Goal: Transaction & Acquisition: Purchase product/service

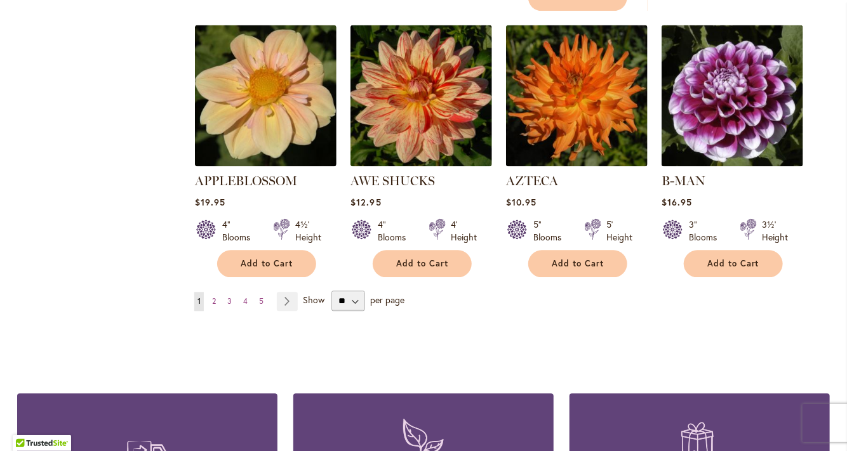
scroll to position [1084, 0]
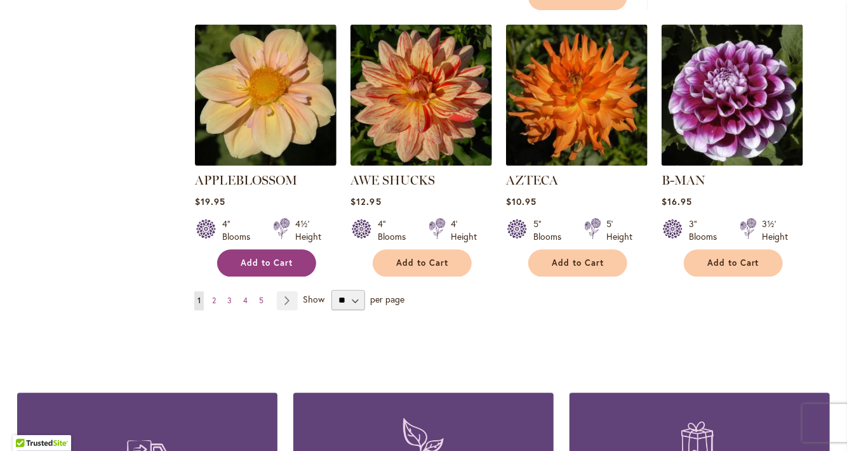
click at [267, 258] on span "Add to Cart" at bounding box center [267, 263] width 52 height 11
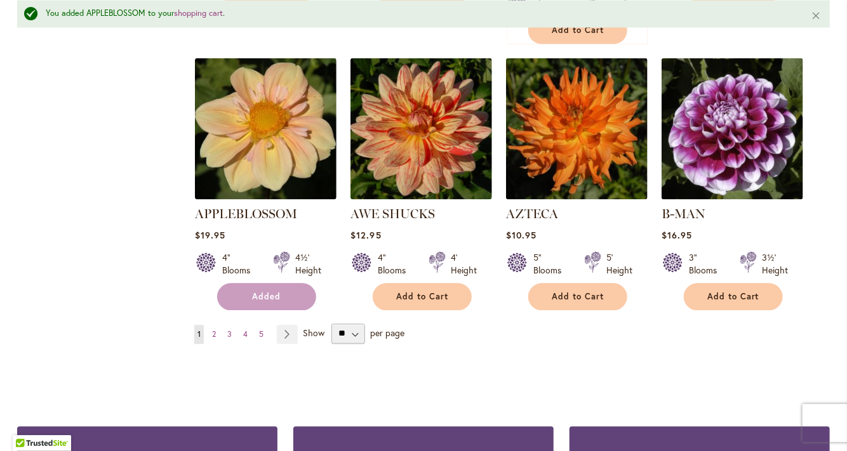
scroll to position [1117, 0]
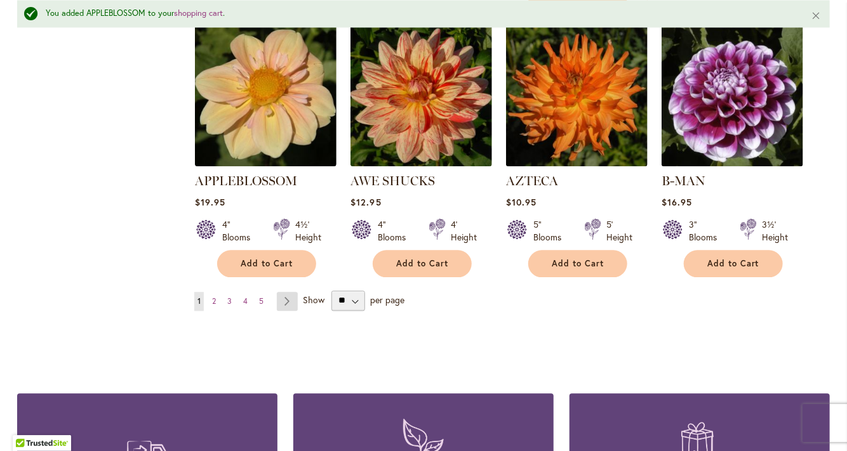
click at [291, 292] on link "Page Next" at bounding box center [287, 301] width 21 height 19
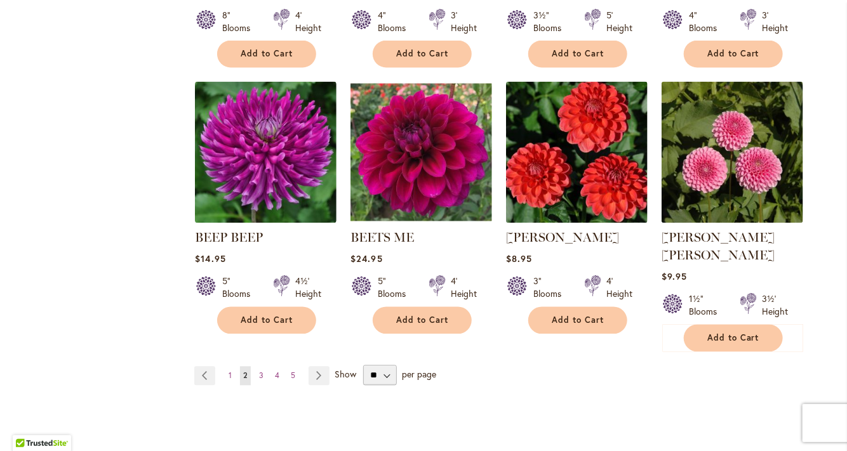
scroll to position [1015, 0]
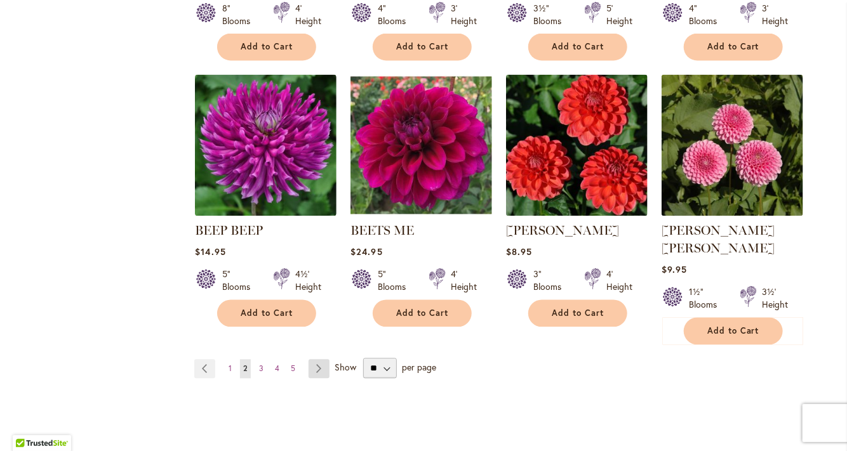
click at [319, 360] on link "Page Next" at bounding box center [319, 369] width 21 height 19
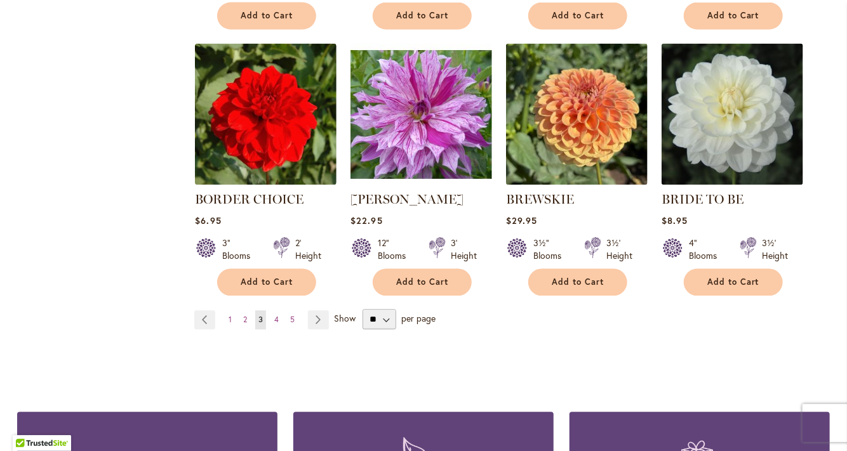
scroll to position [1048, 0]
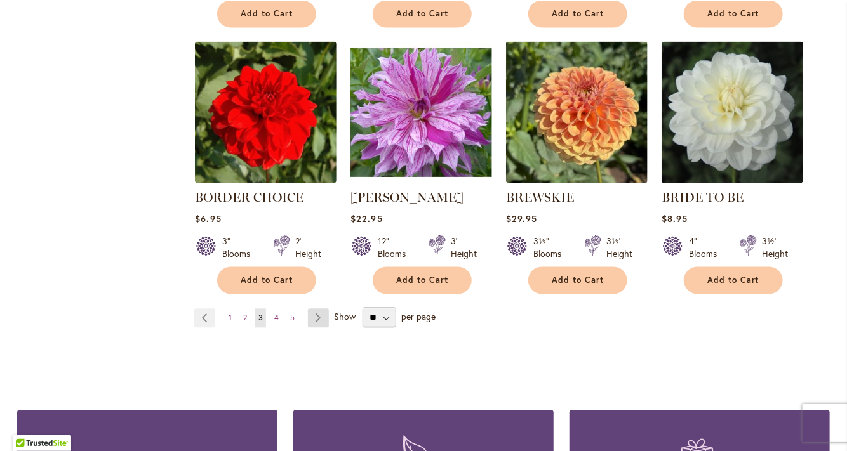
click at [323, 314] on link "Page Next" at bounding box center [318, 318] width 21 height 19
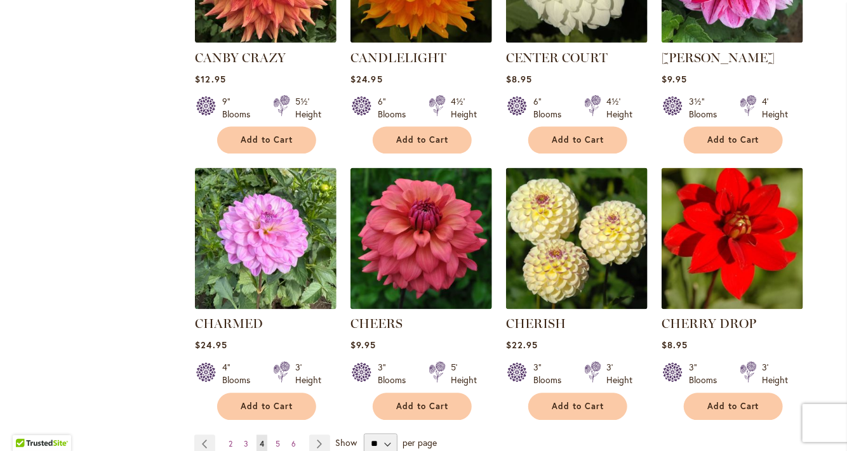
scroll to position [942, 0]
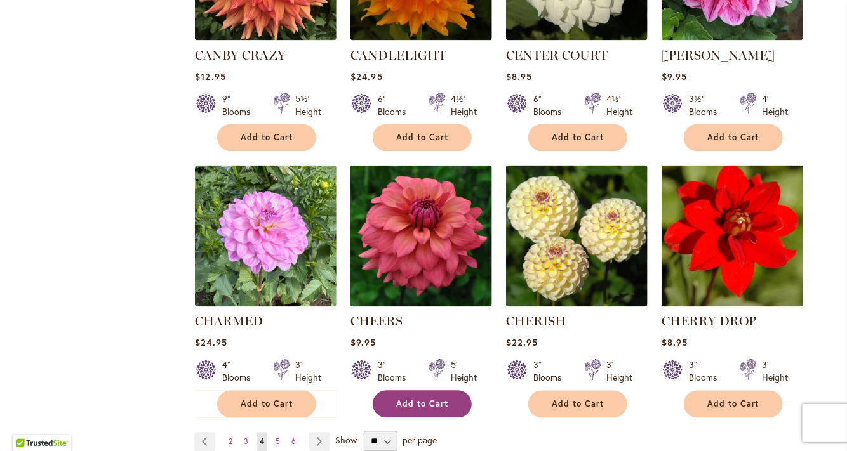
click at [414, 399] on span "Add to Cart" at bounding box center [422, 404] width 52 height 11
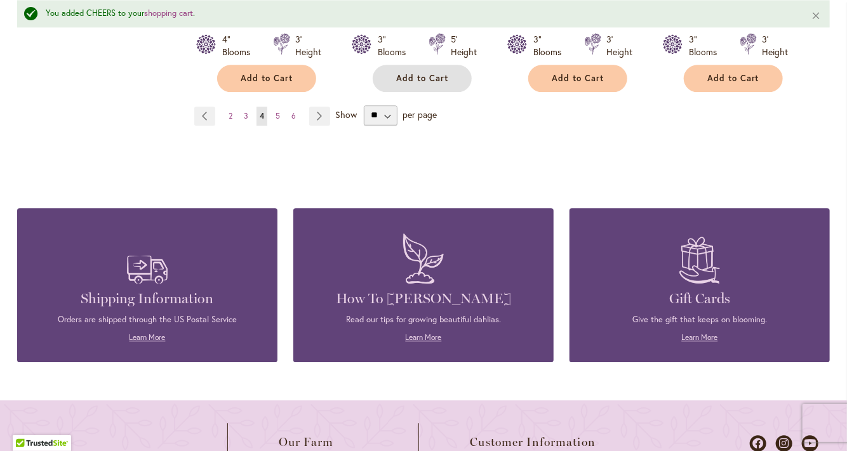
scroll to position [1303, 0]
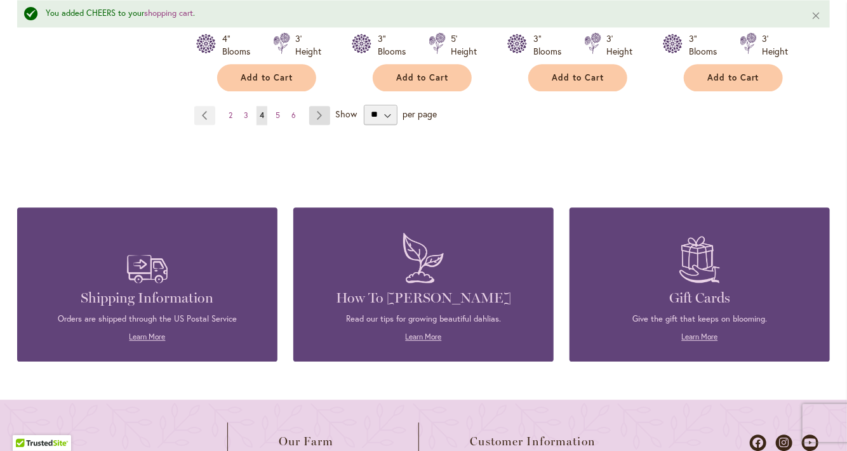
click at [321, 114] on link "Page Next" at bounding box center [319, 115] width 21 height 19
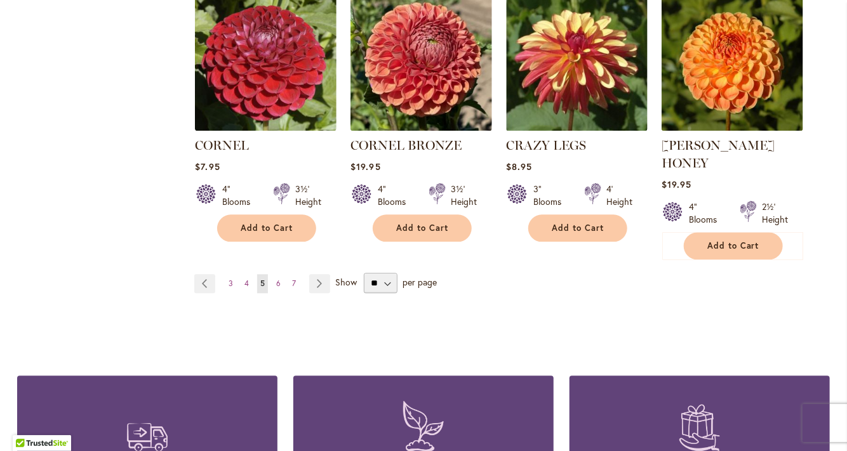
scroll to position [1139, 0]
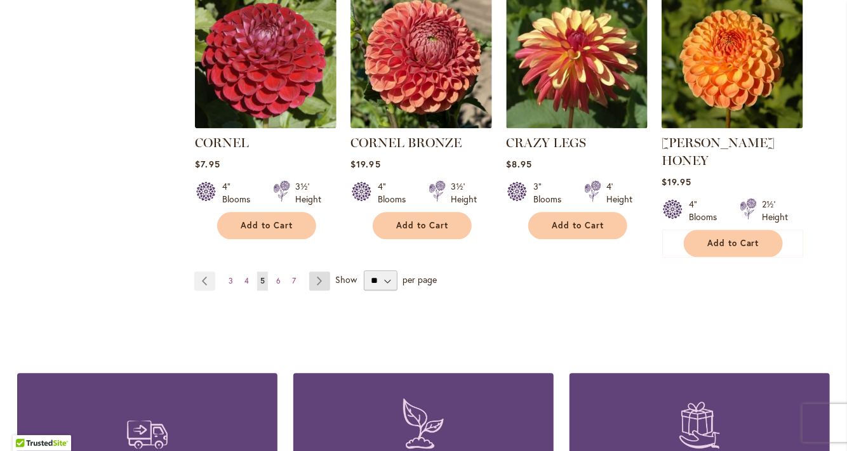
click at [326, 272] on link "Page Next" at bounding box center [319, 281] width 21 height 19
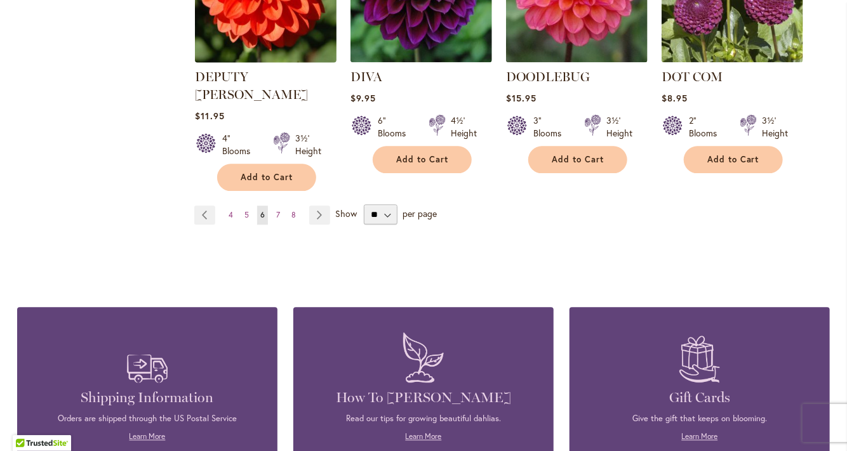
scroll to position [1206, 0]
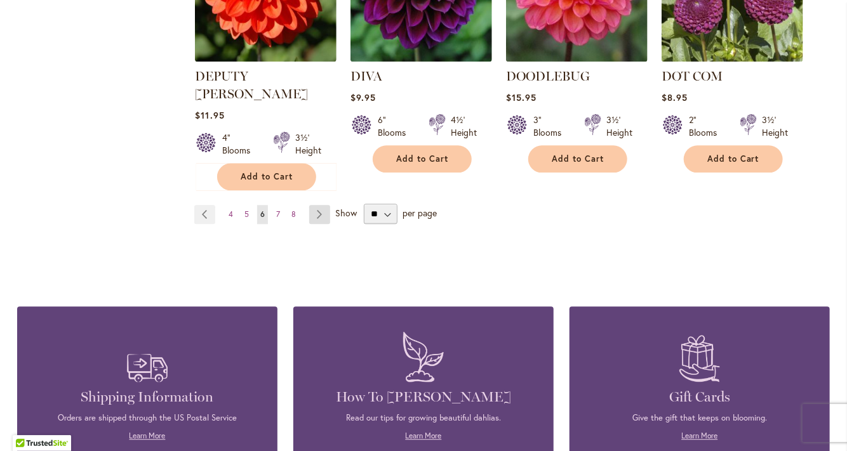
click at [322, 205] on link "Page Next" at bounding box center [319, 214] width 21 height 19
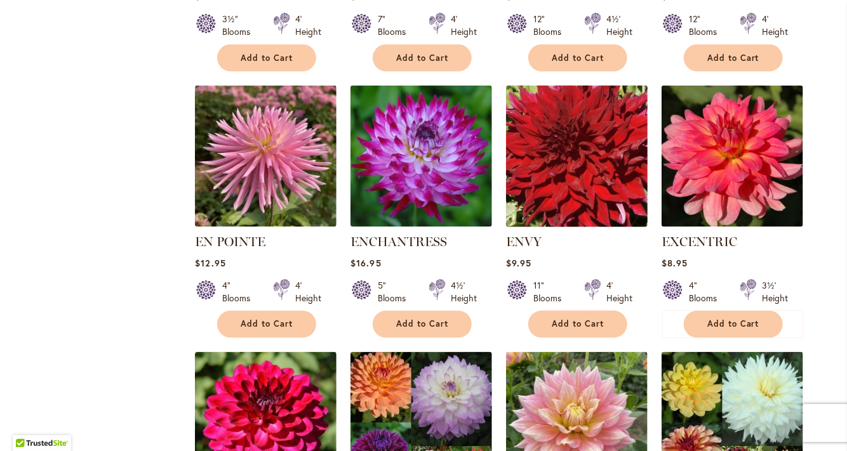
scroll to position [734, 0]
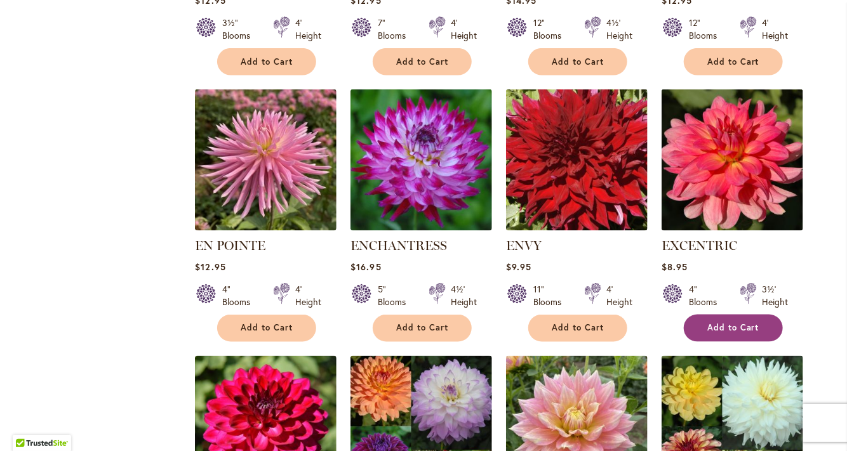
click at [737, 323] on span "Add to Cart" at bounding box center [733, 328] width 52 height 11
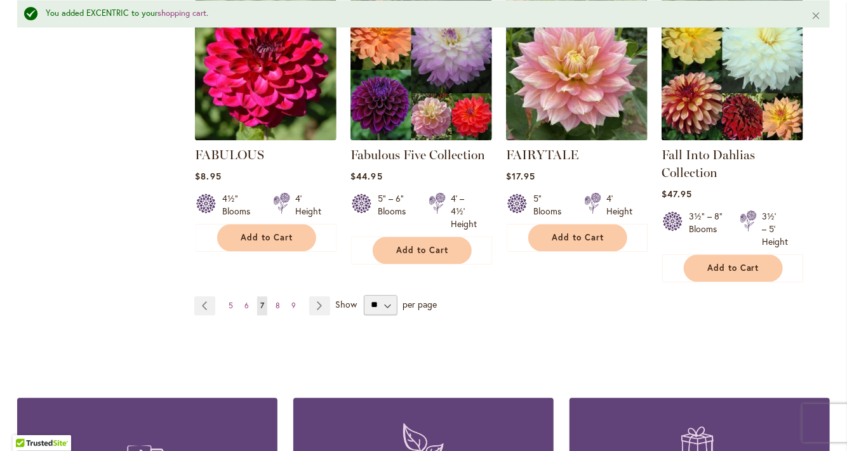
scroll to position [1125, 0]
click at [321, 301] on link "Page Next" at bounding box center [319, 306] width 21 height 19
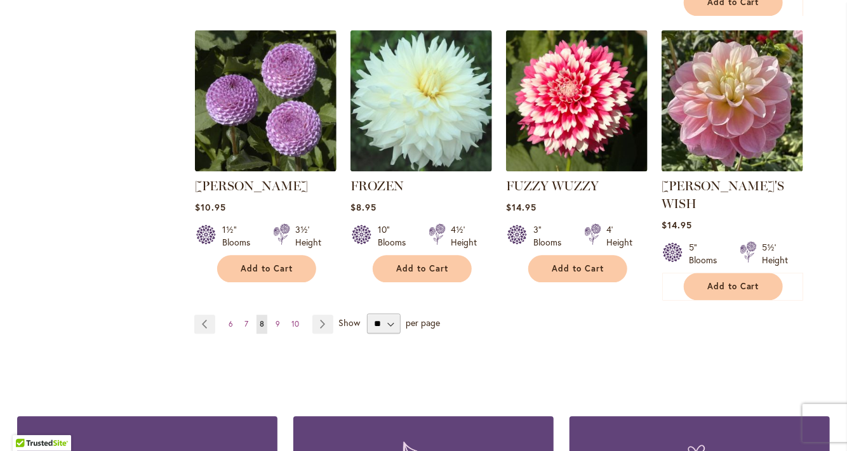
scroll to position [1116, 0]
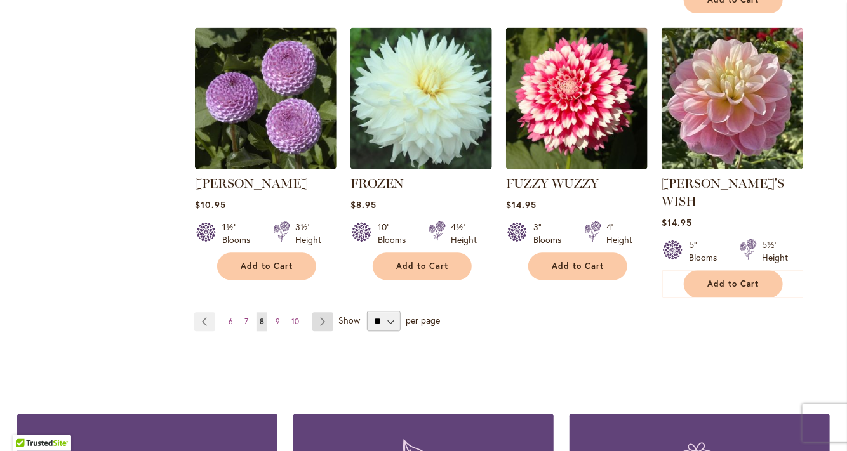
click at [324, 312] on link "Page Next" at bounding box center [322, 321] width 21 height 19
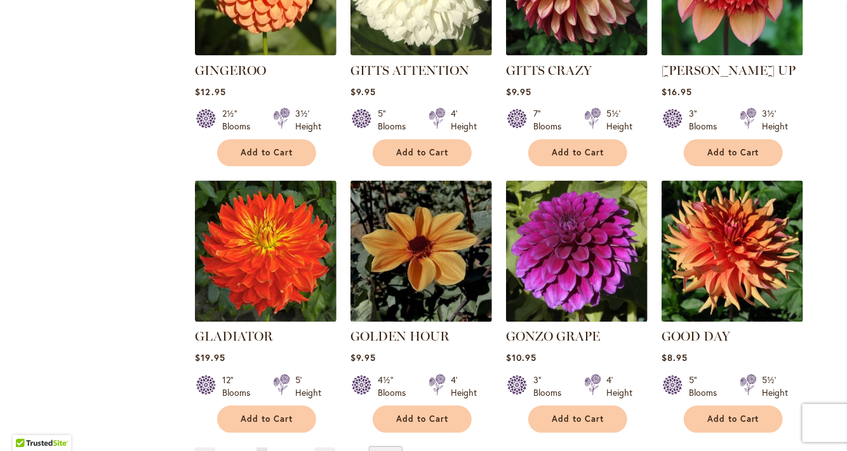
scroll to position [949, 0]
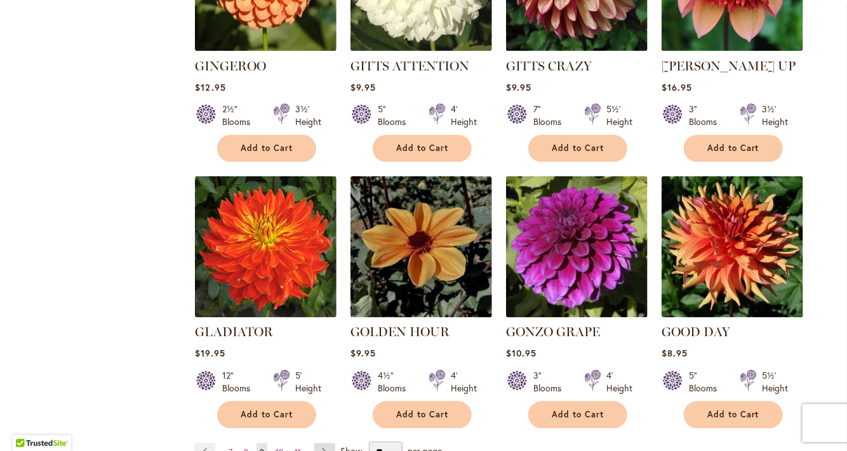
click at [324, 444] on link "Page Next" at bounding box center [324, 453] width 21 height 19
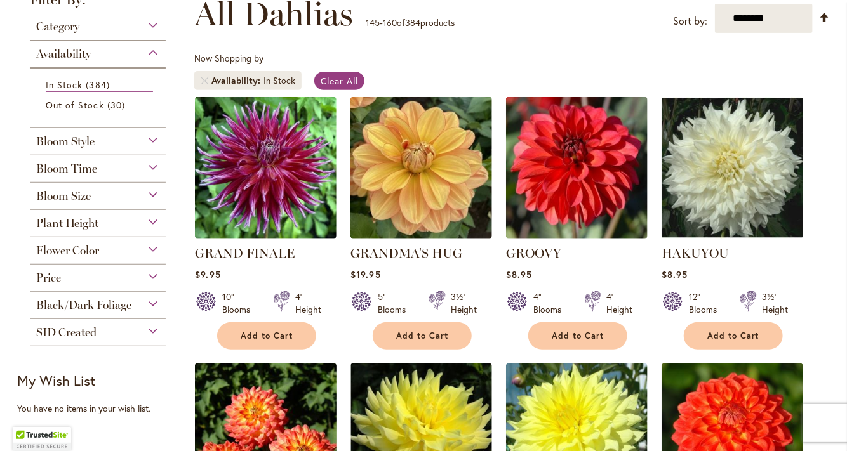
scroll to position [196, 0]
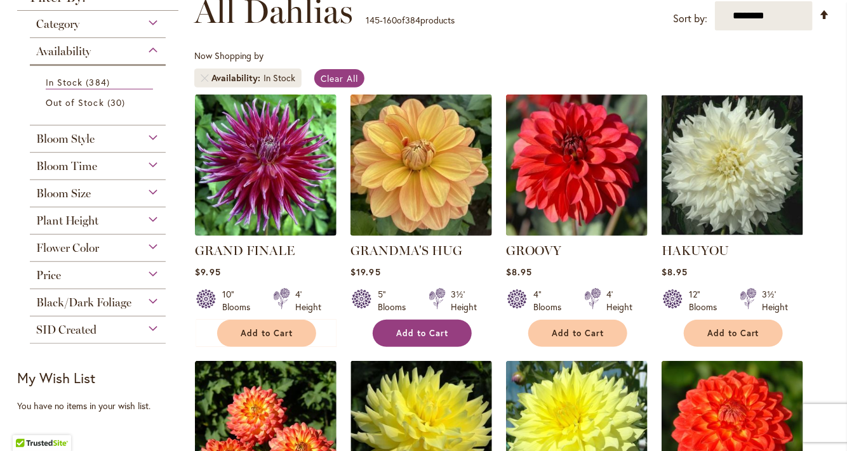
click at [406, 331] on span "Add to Cart" at bounding box center [422, 333] width 52 height 11
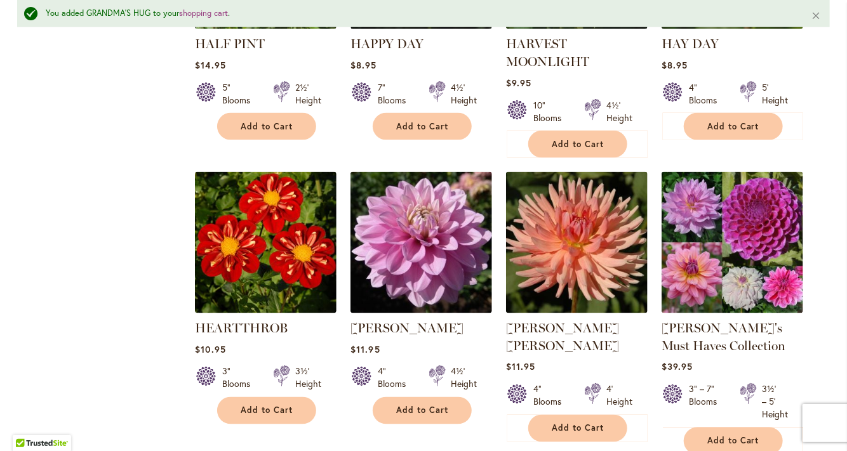
scroll to position [705, 0]
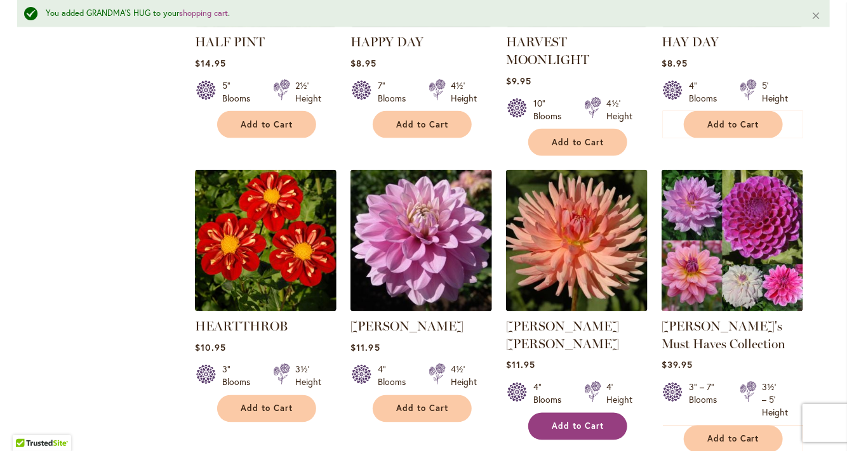
click at [566, 422] on span "Add to Cart" at bounding box center [578, 427] width 52 height 11
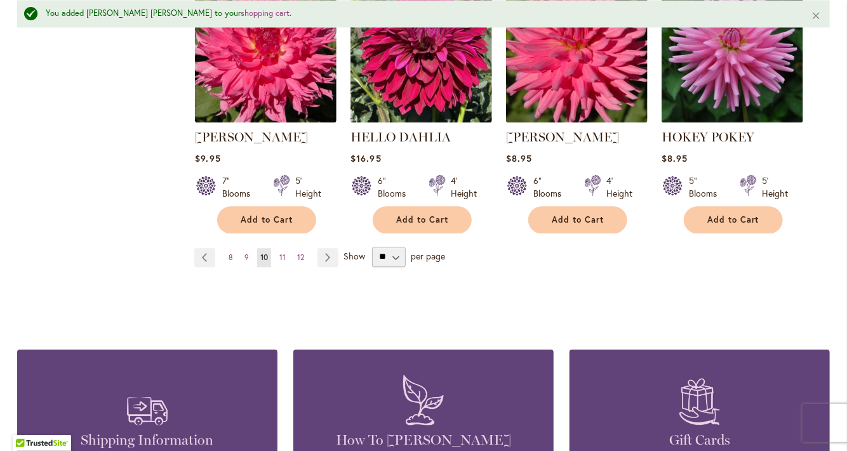
scroll to position [1195, 0]
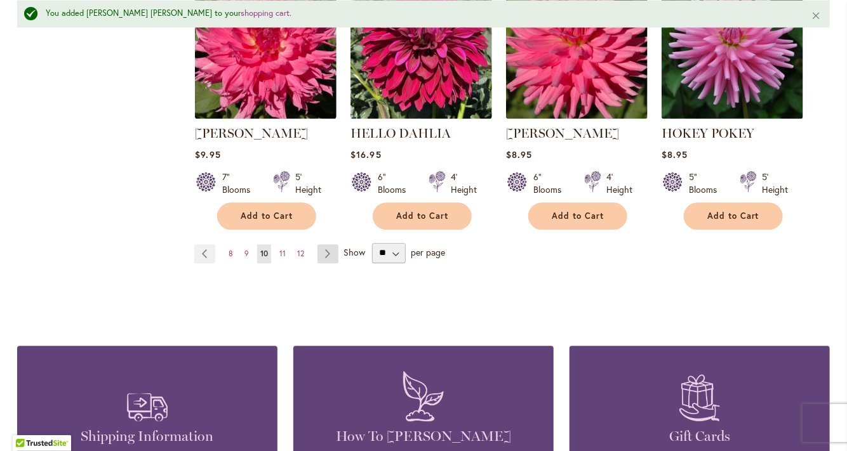
click at [332, 248] on link "Page Next" at bounding box center [327, 253] width 21 height 19
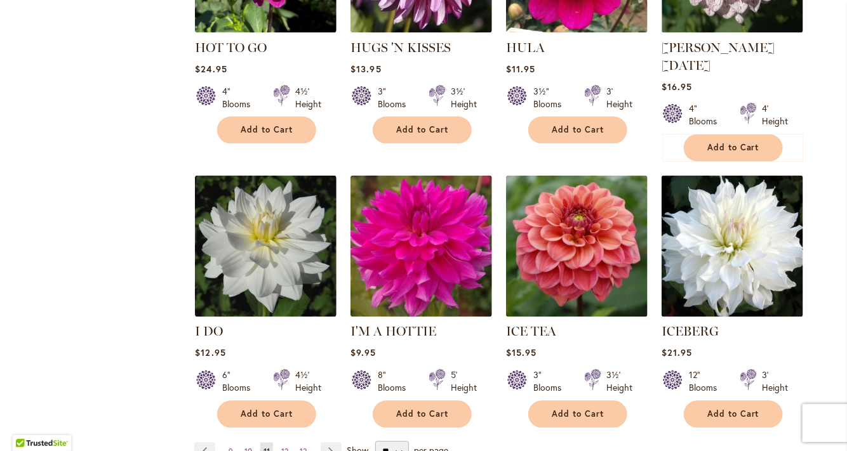
scroll to position [951, 0]
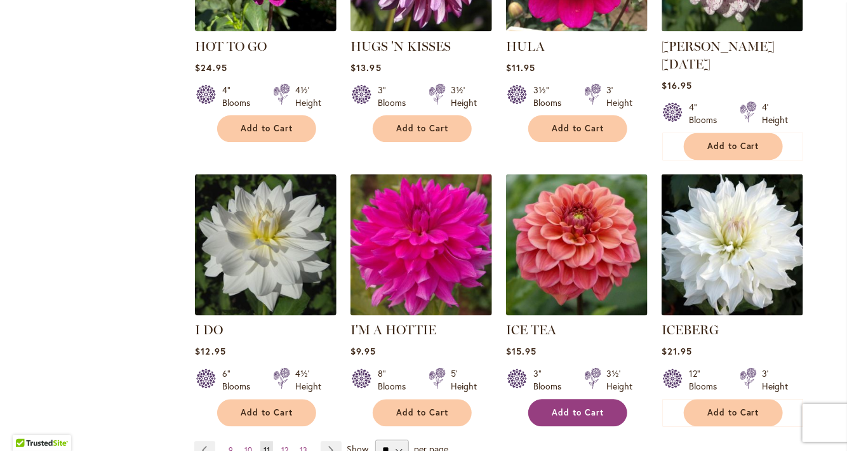
click at [557, 408] on span "Add to Cart" at bounding box center [578, 413] width 52 height 11
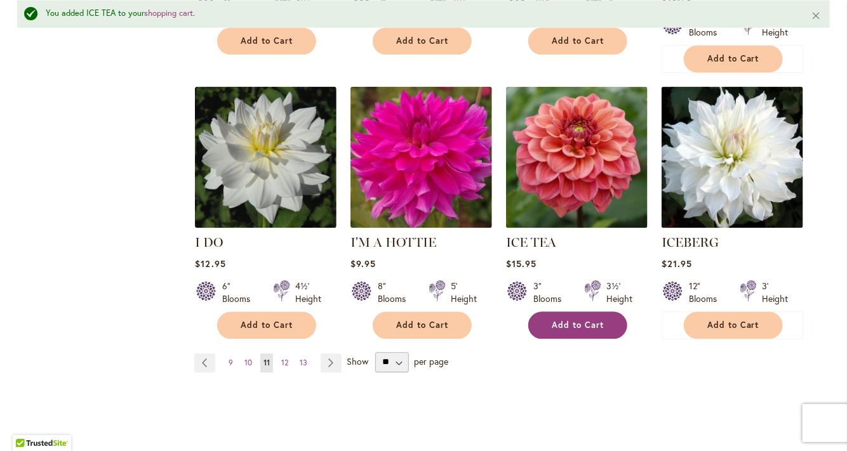
scroll to position [1072, 0]
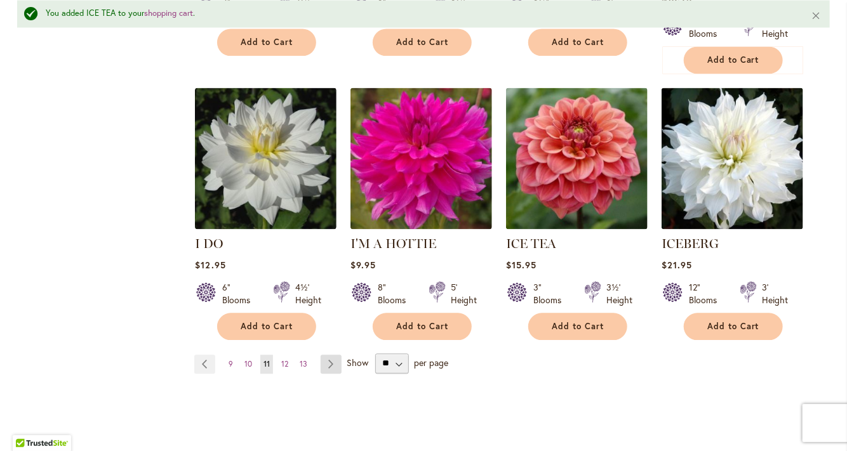
click at [332, 355] on link "Page Next" at bounding box center [331, 364] width 21 height 19
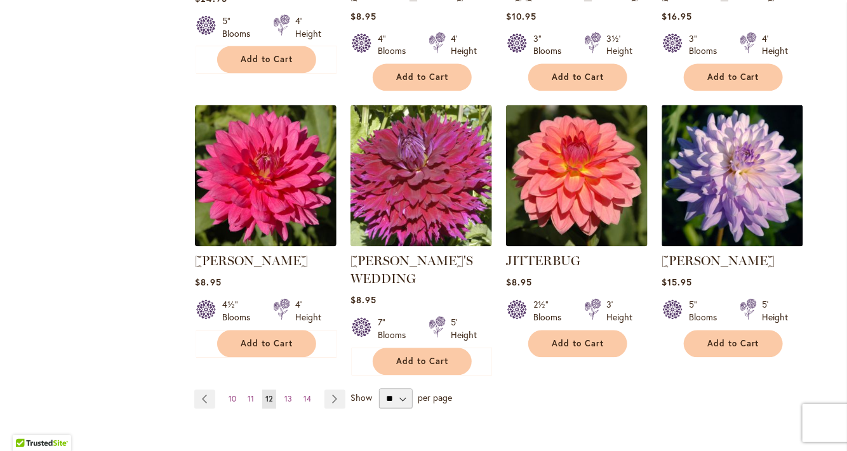
scroll to position [1020, 0]
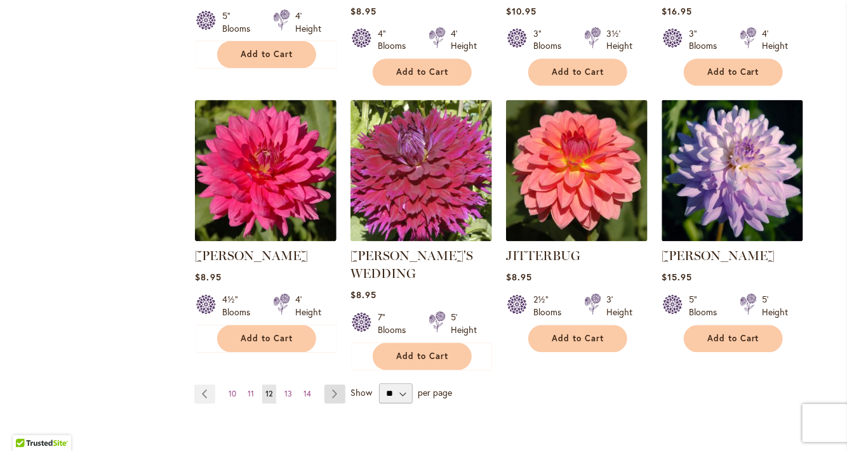
click at [336, 385] on link "Page Next" at bounding box center [334, 394] width 21 height 19
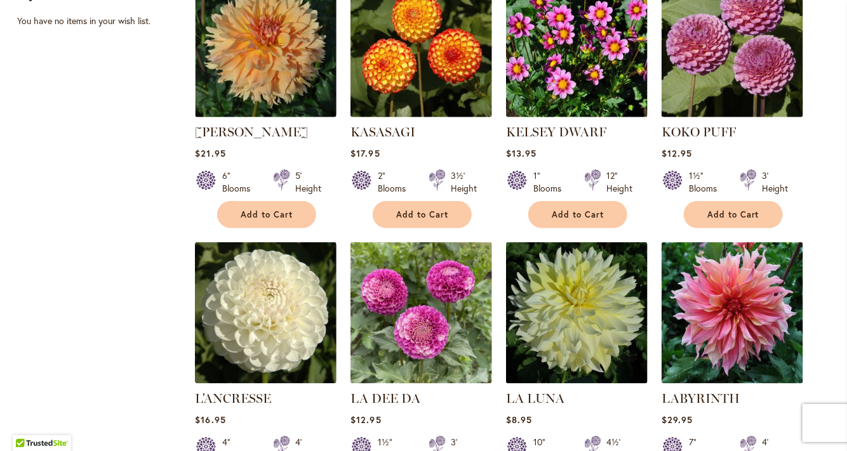
scroll to position [580, 0]
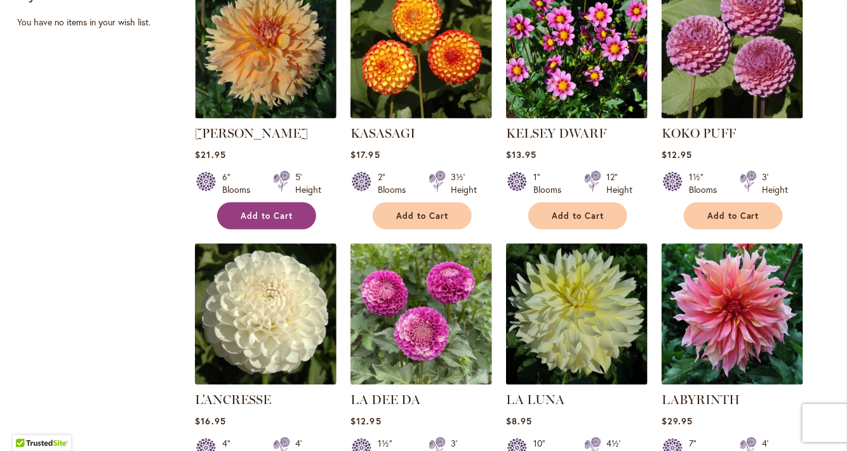
click at [281, 211] on span "Add to Cart" at bounding box center [267, 216] width 52 height 11
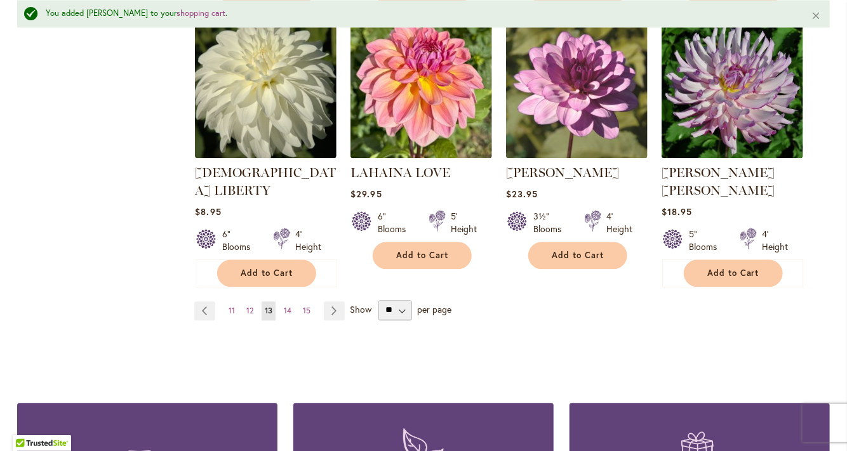
scroll to position [1116, 0]
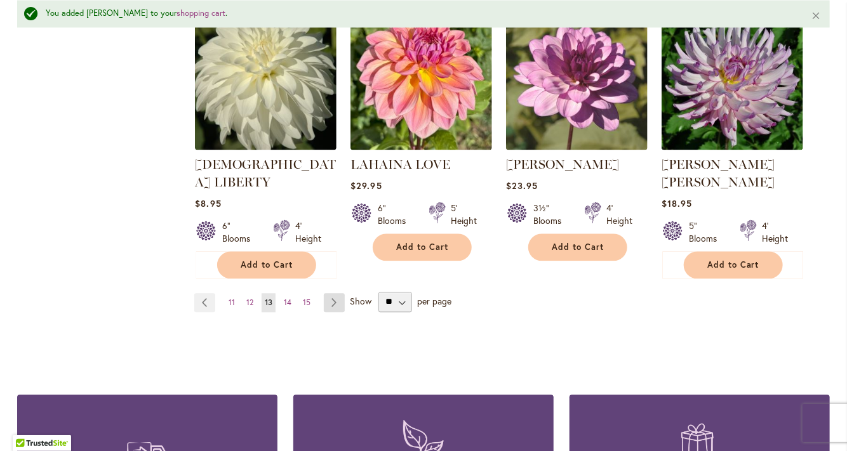
click at [337, 293] on link "Page Next" at bounding box center [334, 302] width 21 height 19
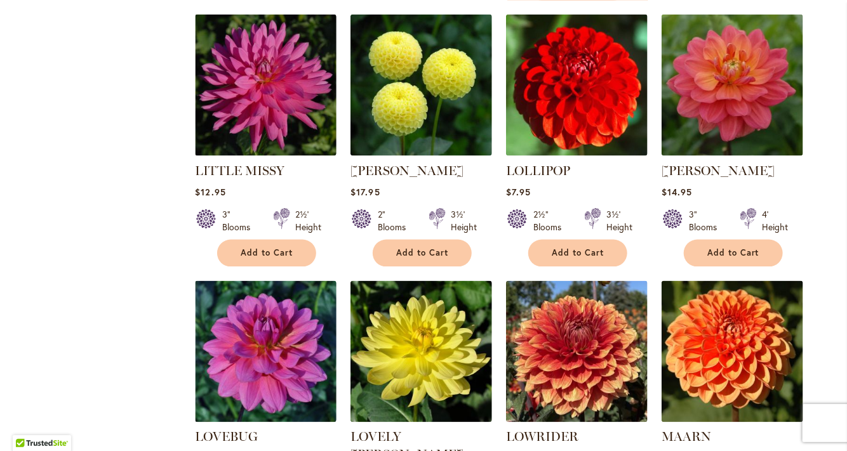
scroll to position [825, 0]
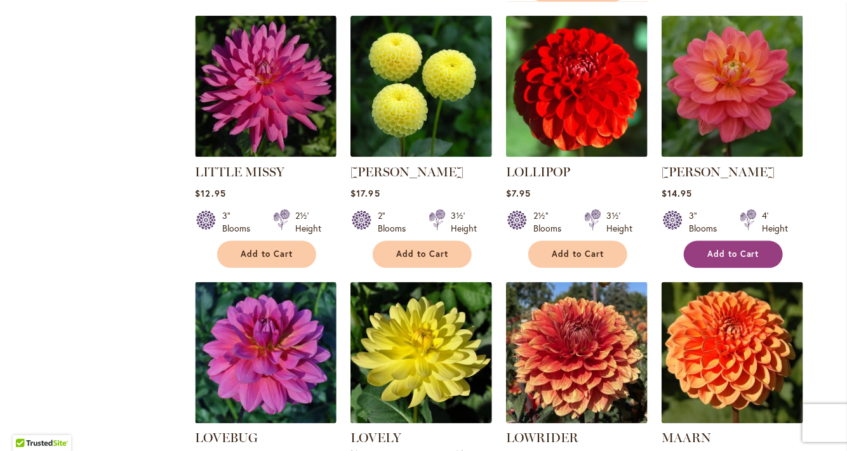
click at [714, 241] on button "Add to Cart" at bounding box center [733, 254] width 99 height 27
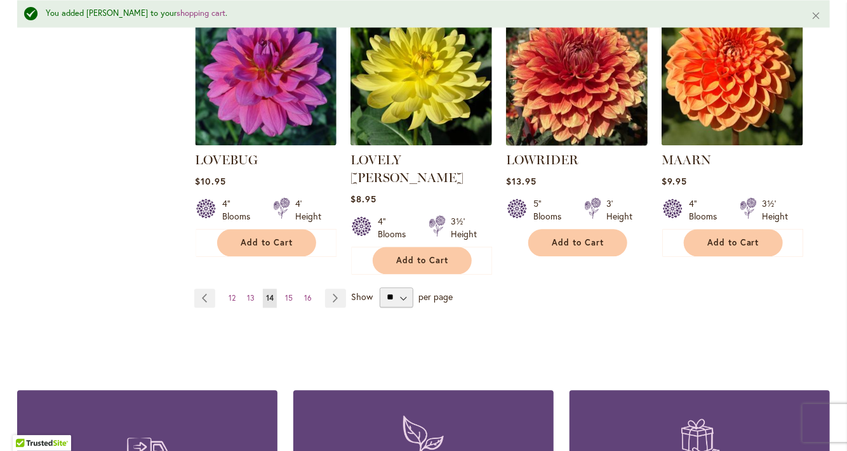
scroll to position [1140, 0]
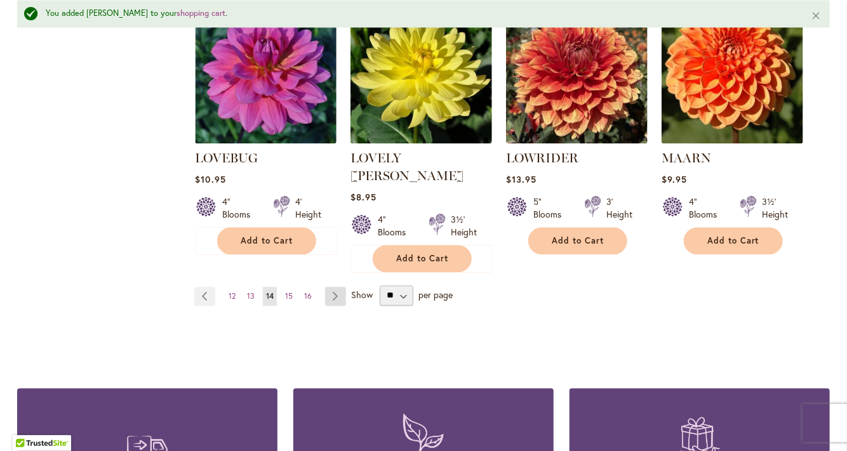
click at [342, 287] on link "Page Next" at bounding box center [335, 296] width 21 height 19
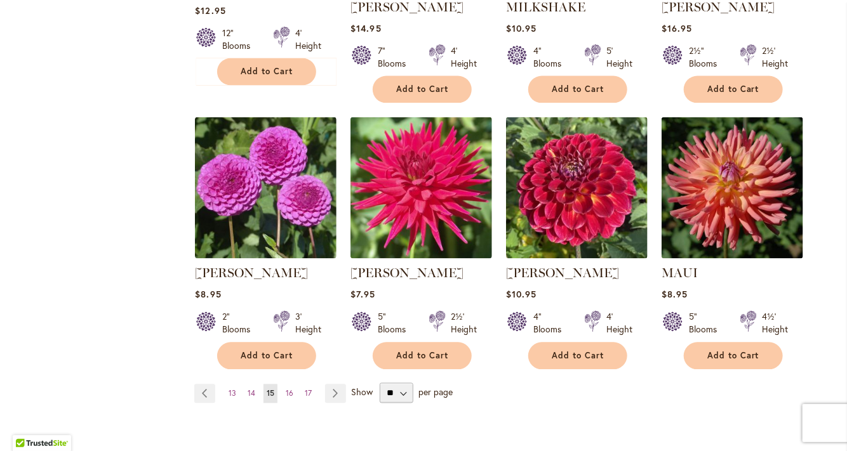
scroll to position [989, 0]
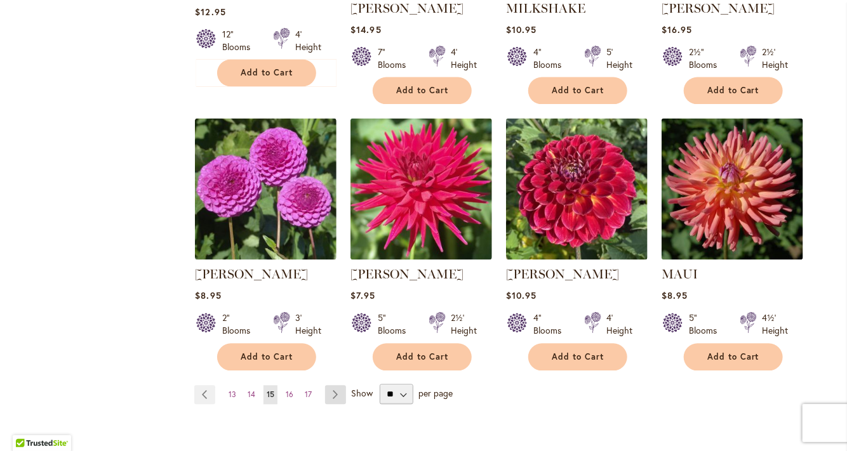
click at [340, 390] on link "Page Next" at bounding box center [335, 395] width 21 height 19
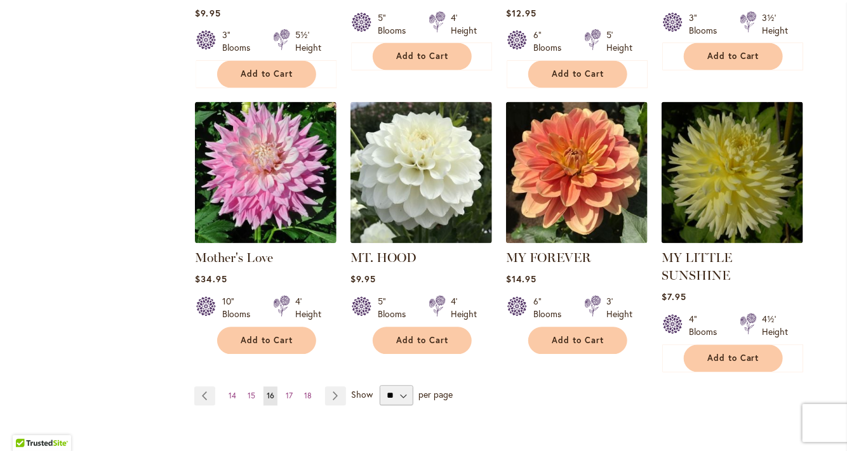
scroll to position [1025, 0]
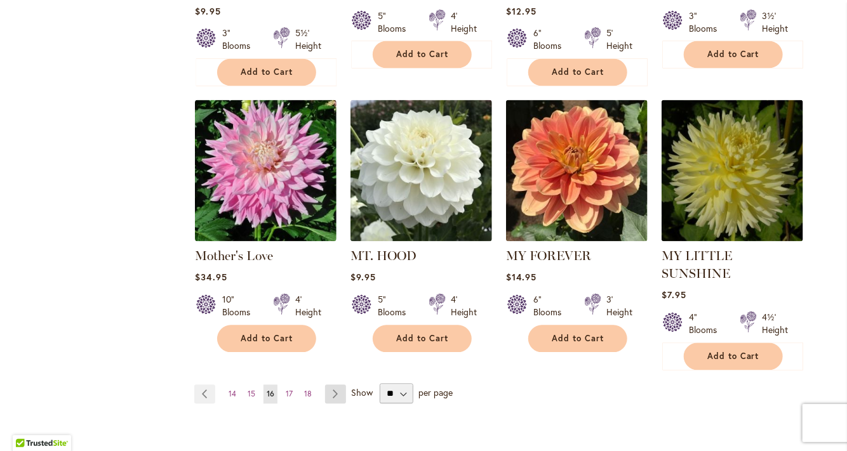
click at [336, 385] on link "Page Next" at bounding box center [335, 394] width 21 height 19
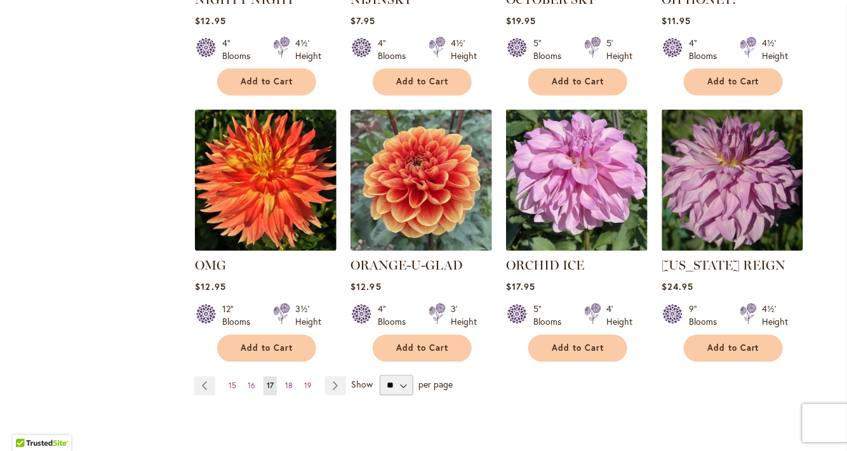
scroll to position [982, 0]
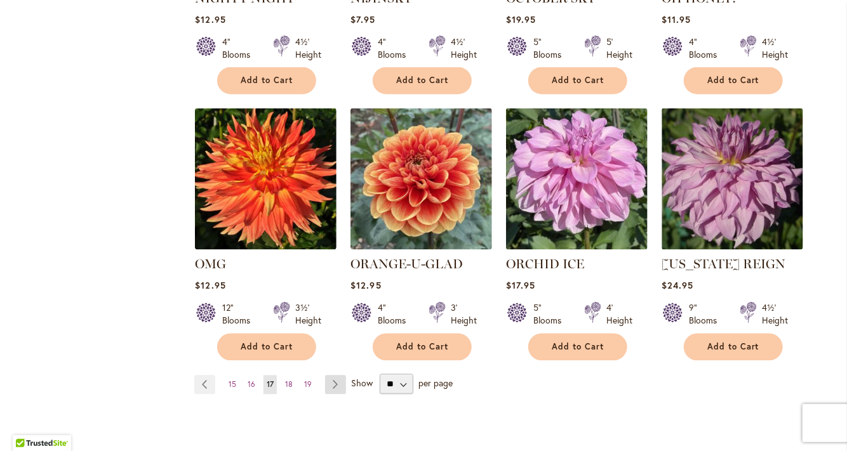
click at [340, 382] on link "Page Next" at bounding box center [335, 385] width 21 height 19
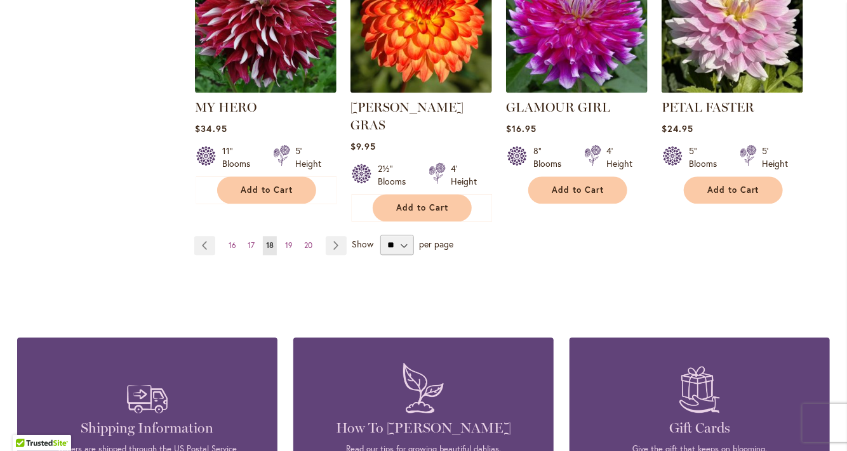
scroll to position [1176, 0]
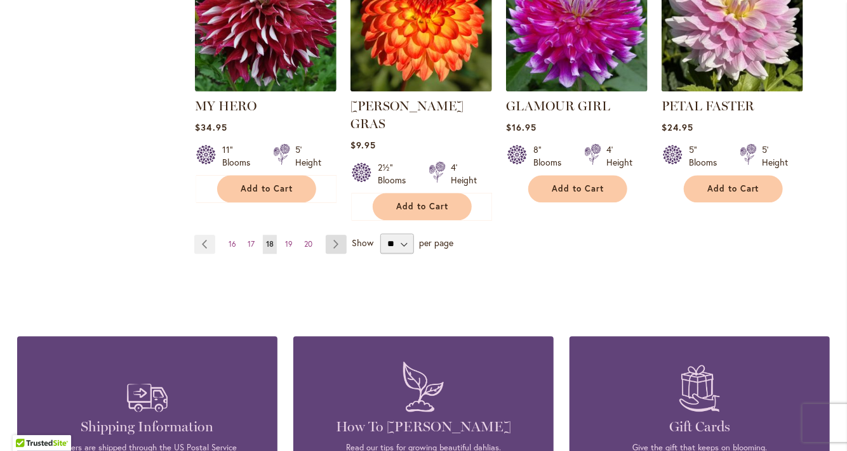
click at [340, 235] on link "Page Next" at bounding box center [336, 244] width 21 height 19
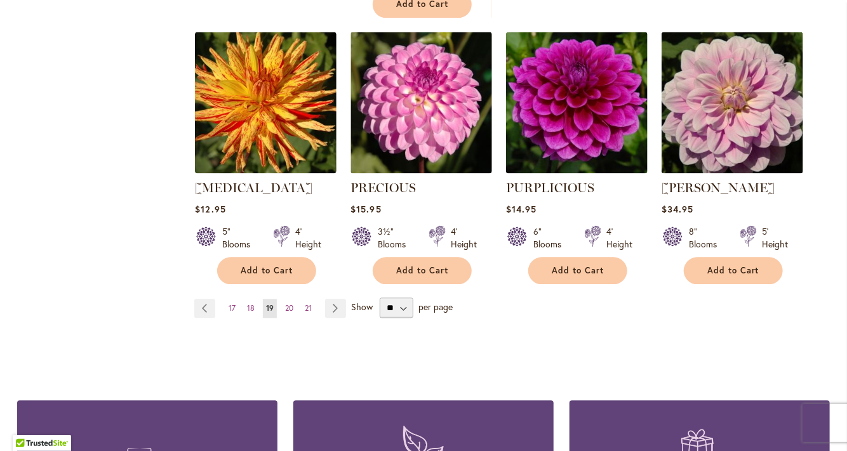
scroll to position [1101, 0]
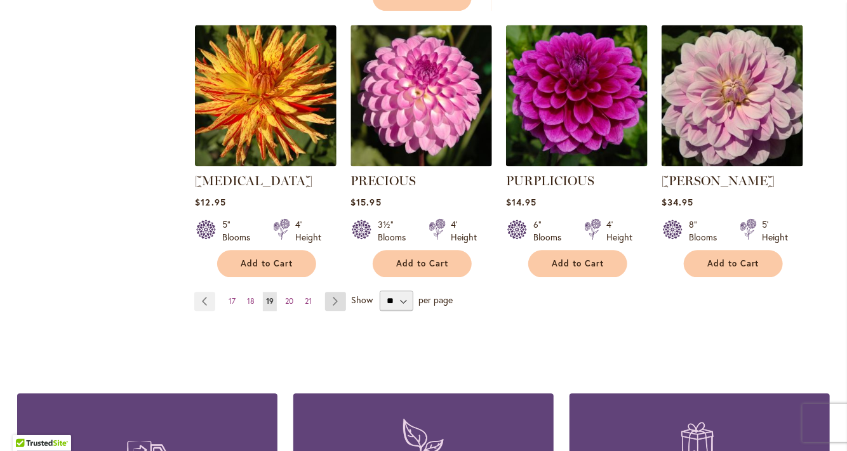
click at [337, 292] on link "Page Next" at bounding box center [335, 301] width 21 height 19
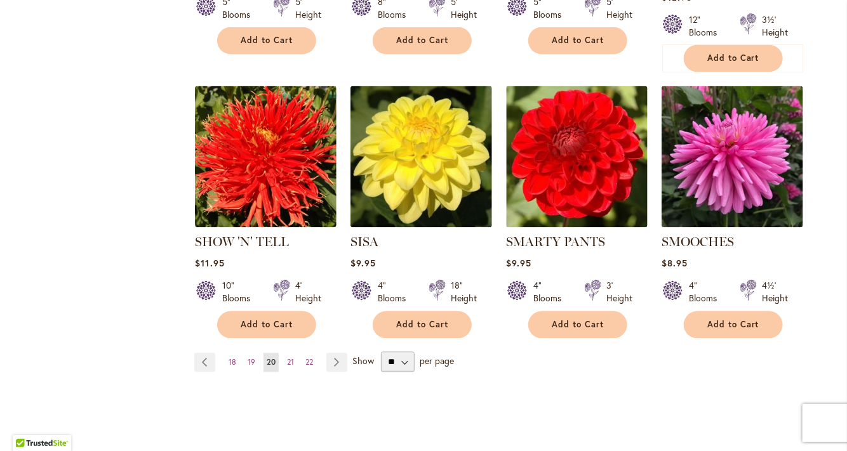
scroll to position [1027, 0]
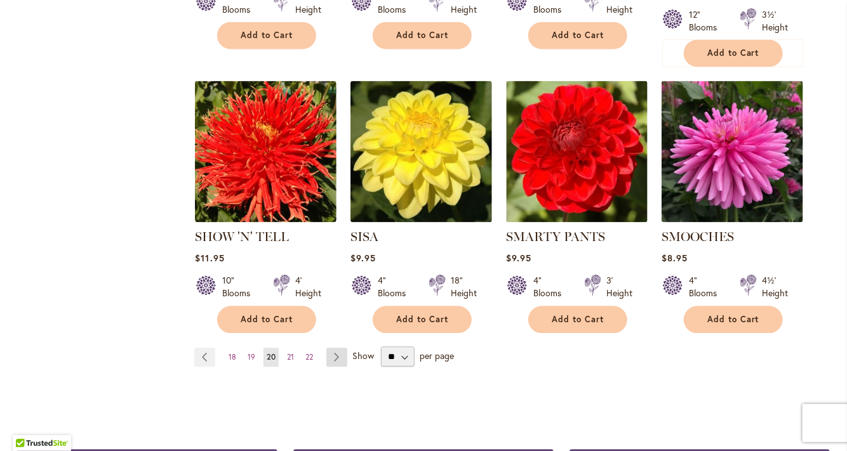
click at [342, 349] on link "Page Next" at bounding box center [336, 358] width 21 height 19
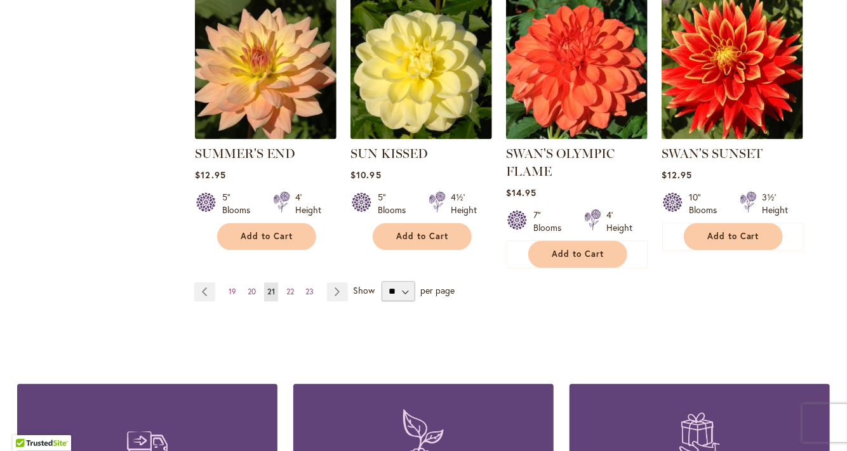
scroll to position [1094, 0]
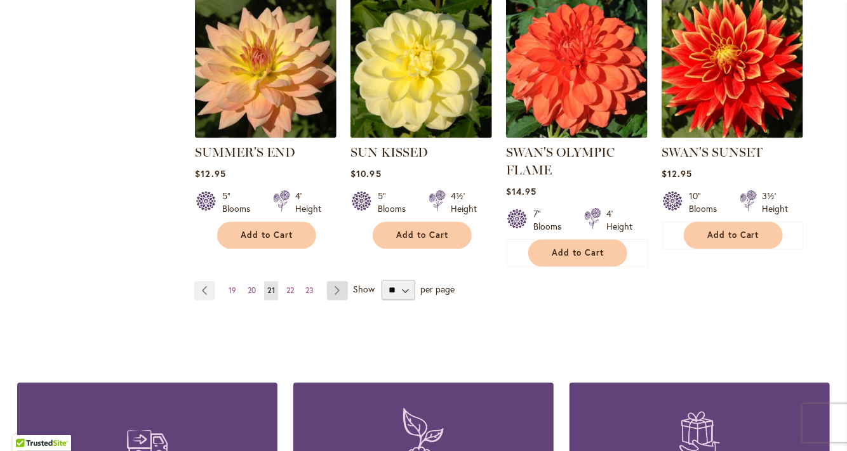
click at [343, 286] on link "Page Next" at bounding box center [337, 290] width 21 height 19
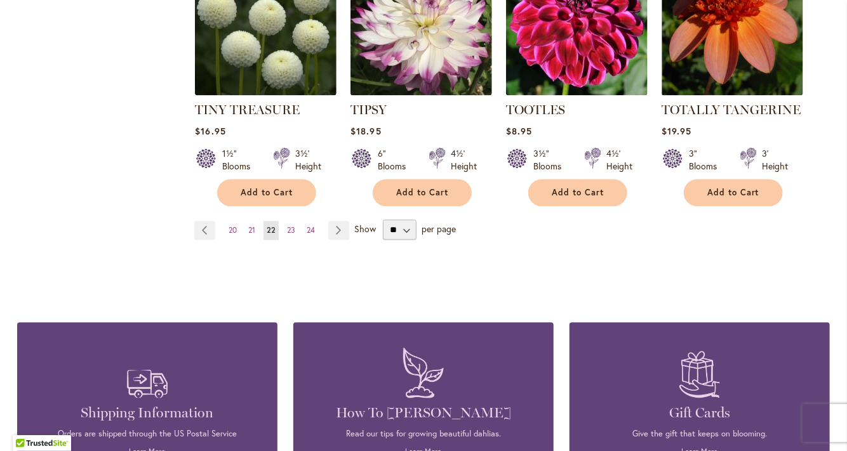
scroll to position [1138, 0]
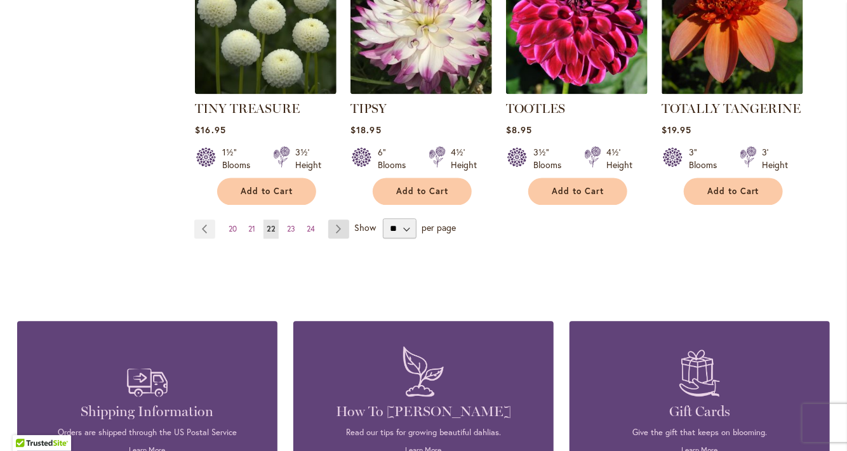
click at [340, 225] on link "Page Next" at bounding box center [338, 229] width 21 height 19
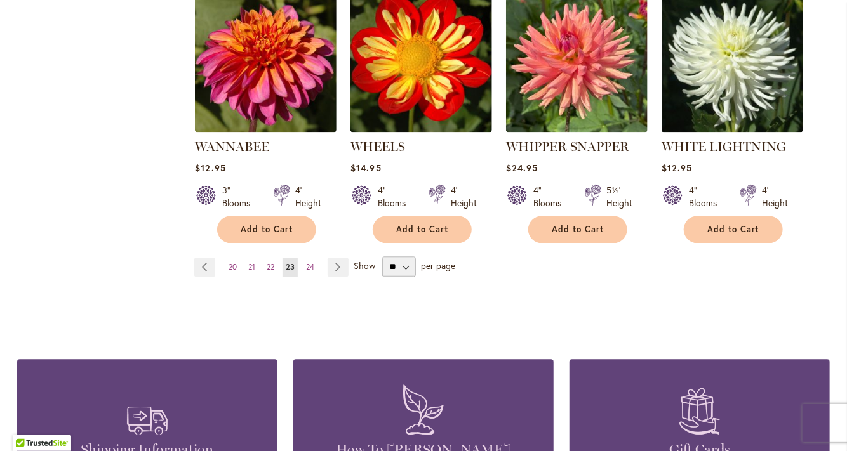
scroll to position [1120, 0]
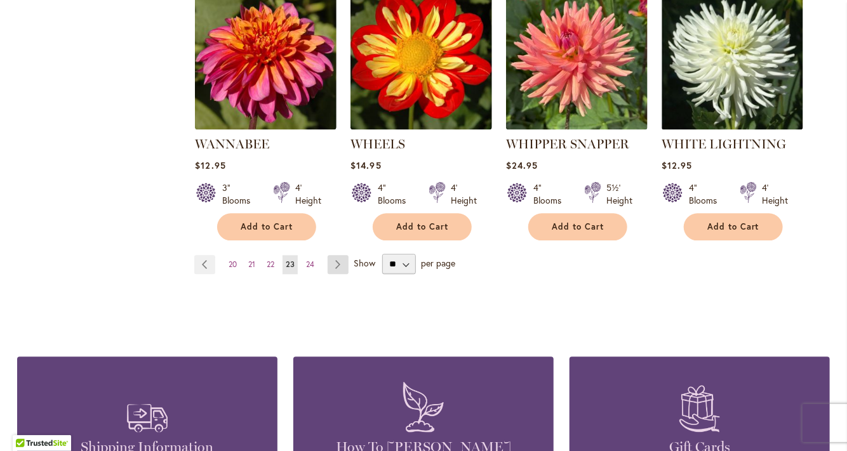
click at [344, 255] on link "Page Next" at bounding box center [338, 264] width 21 height 19
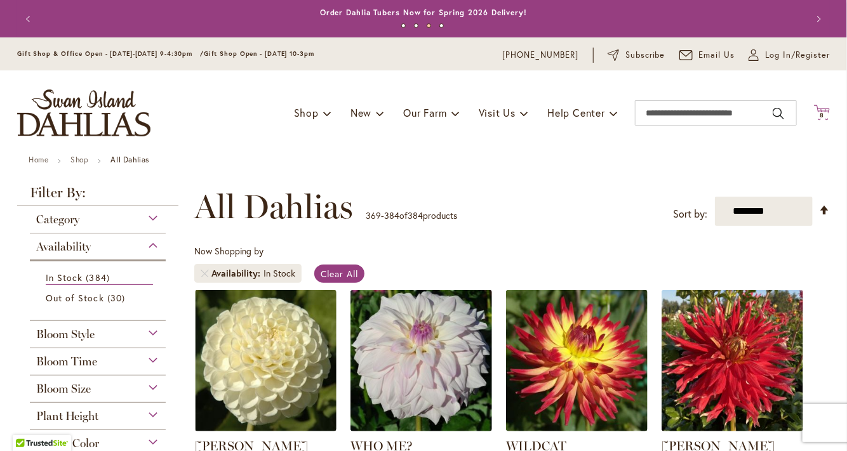
click at [828, 109] on icon "Cart .cls-1 { fill: #231f20; }" at bounding box center [822, 113] width 16 height 16
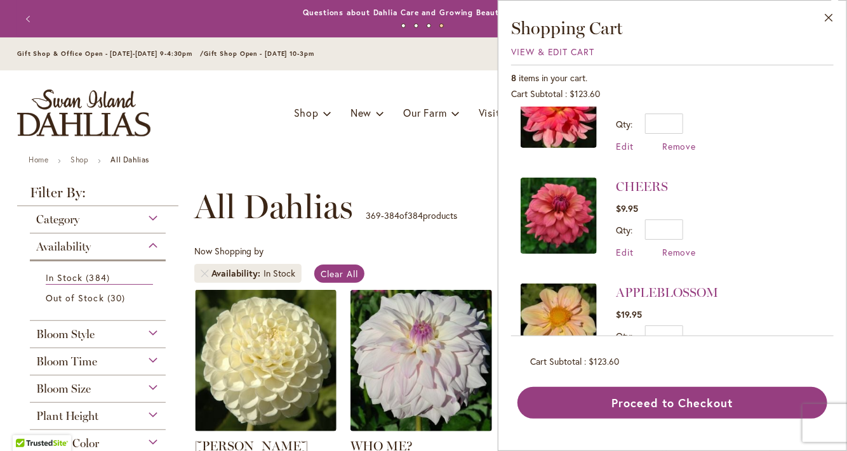
scroll to position [618, 0]
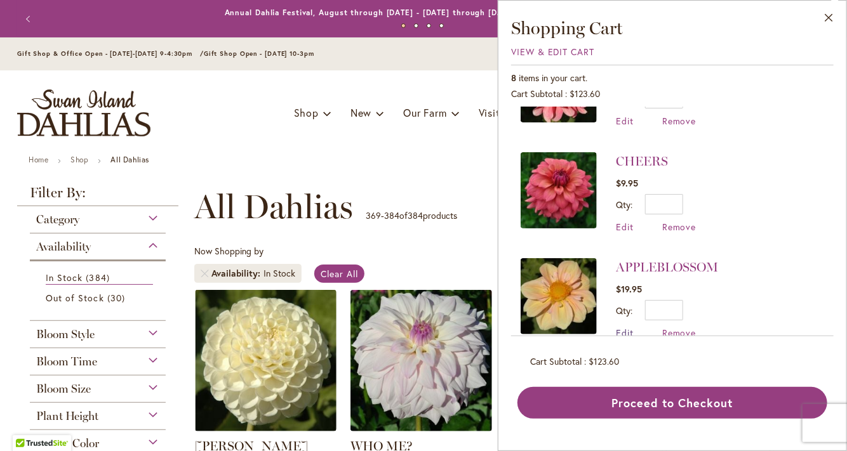
click at [624, 327] on span "Edit" at bounding box center [625, 333] width 18 height 12
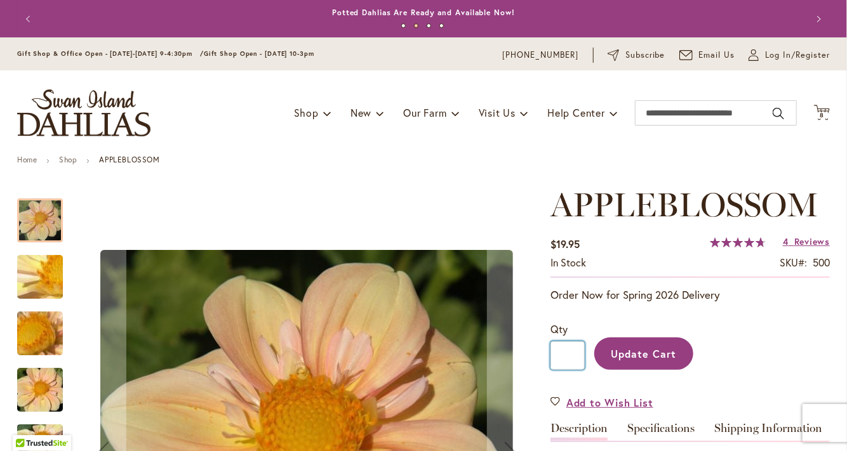
drag, startPoint x: 564, startPoint y: 356, endPoint x: 571, endPoint y: 354, distance: 7.4
click at [571, 354] on input "*" at bounding box center [568, 356] width 34 height 29
type input "*"
click at [625, 359] on span "Update Cart" at bounding box center [643, 353] width 65 height 13
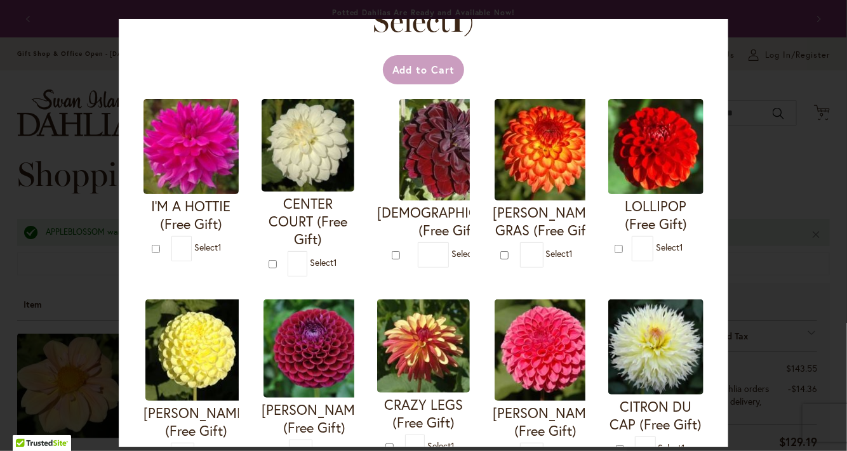
scroll to position [62, 0]
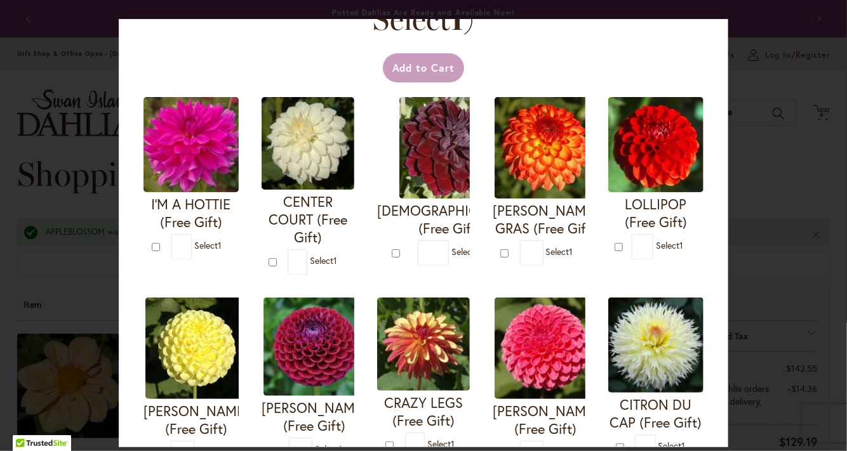
click at [451, 246] on span "Select 1" at bounding box center [464, 252] width 27 height 12
type input "*"
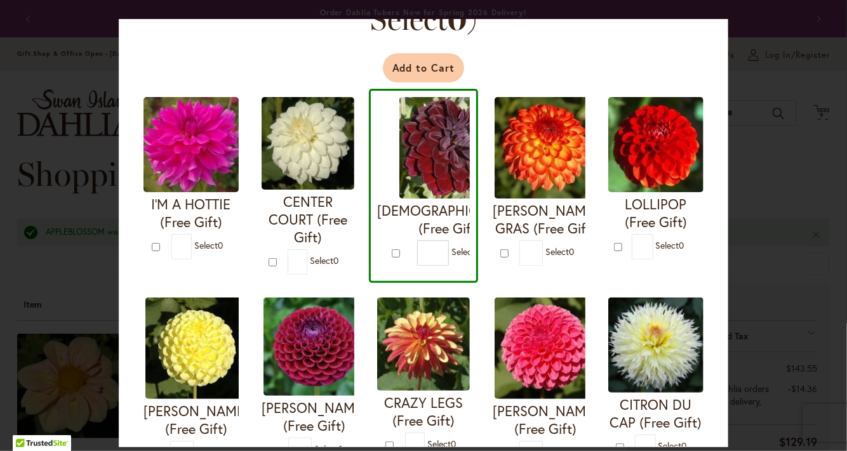
click at [436, 64] on button "Add to Cart" at bounding box center [424, 67] width 82 height 29
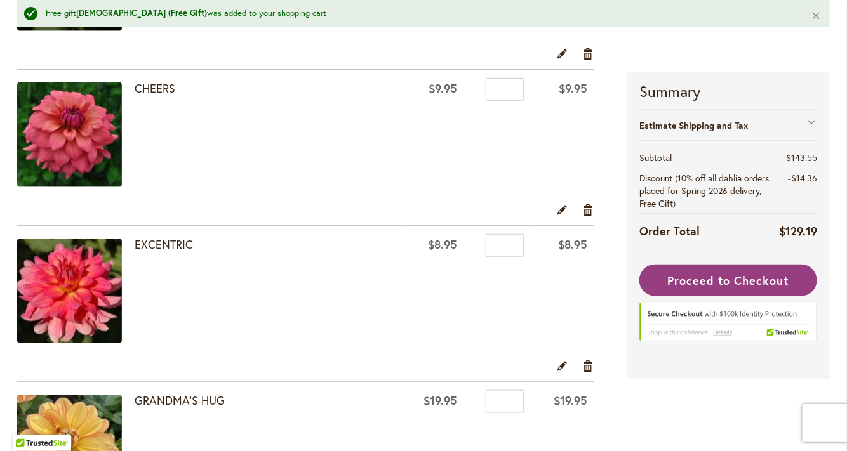
scroll to position [375, 0]
